Goal: Task Accomplishment & Management: Use online tool/utility

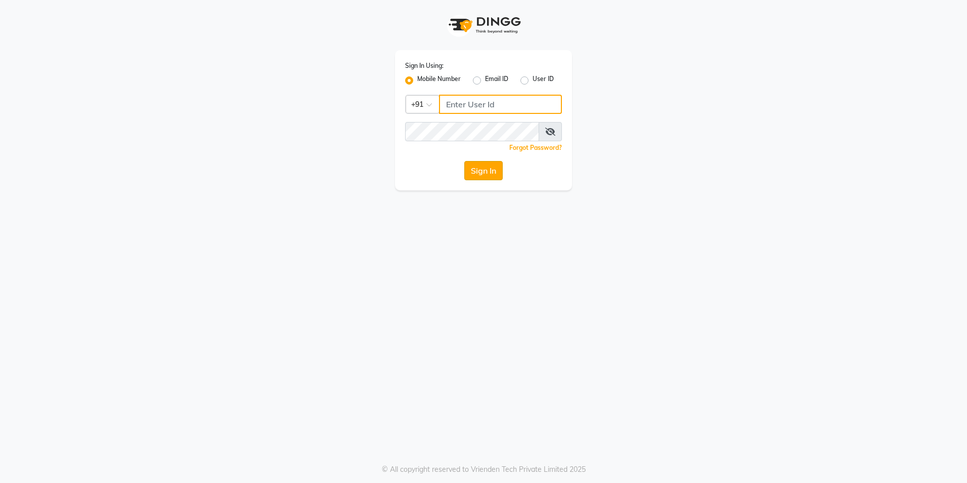
type input "7013125710"
click at [490, 169] on button "Sign In" at bounding box center [483, 170] width 38 height 19
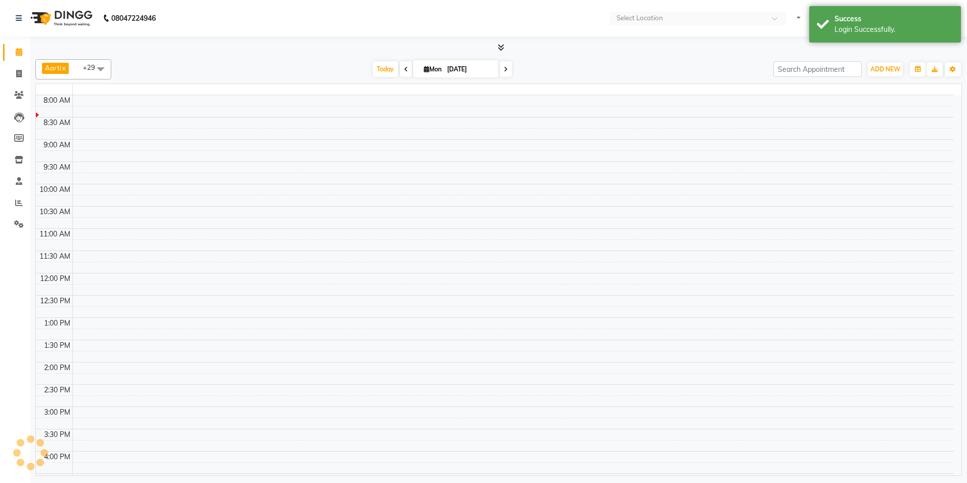
select select "en"
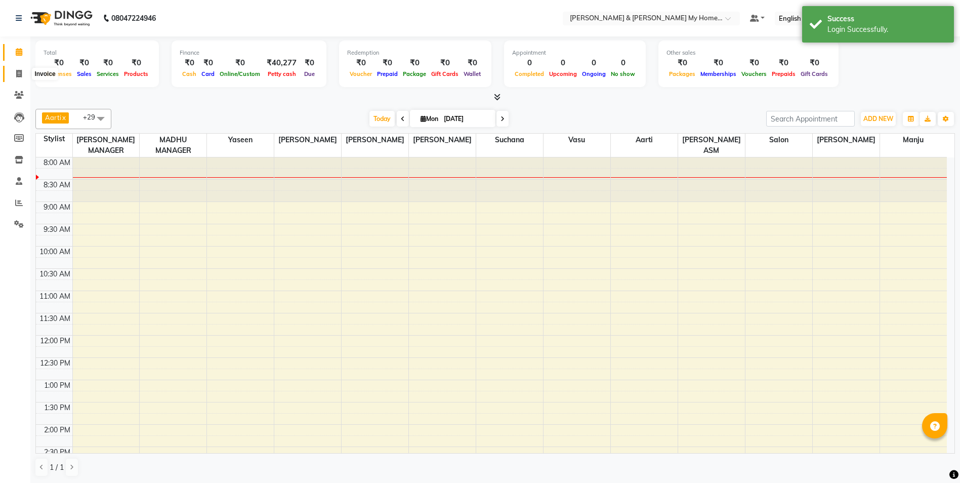
click at [17, 74] on icon at bounding box center [19, 74] width 6 height 8
select select "8193"
select select "service"
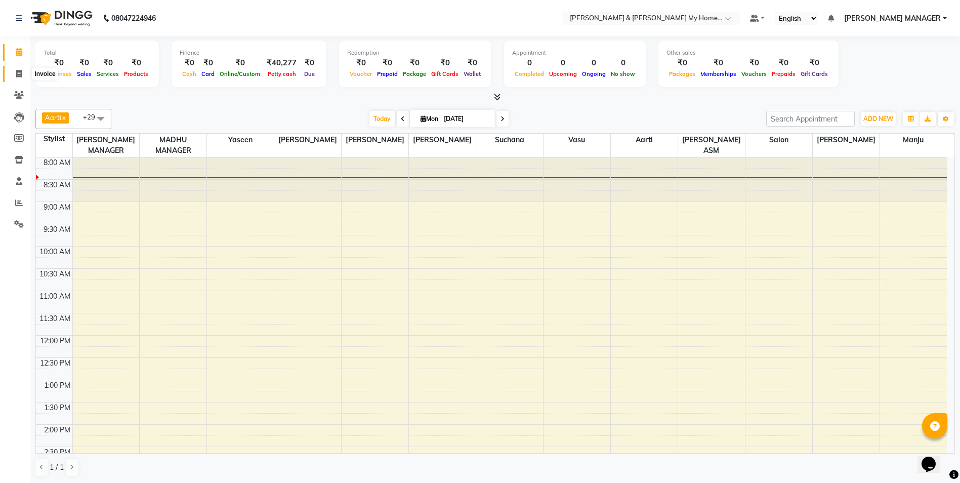
click at [19, 73] on icon at bounding box center [19, 74] width 6 height 8
select select "8193"
select select "service"
